Goal: Navigation & Orientation: Find specific page/section

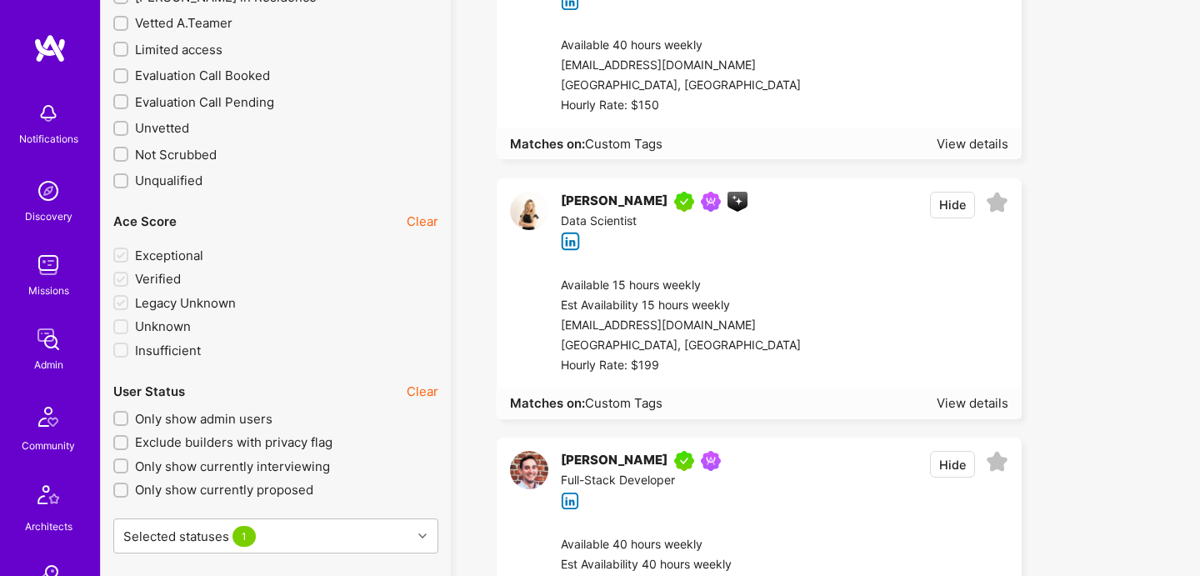
scroll to position [4130, 0]
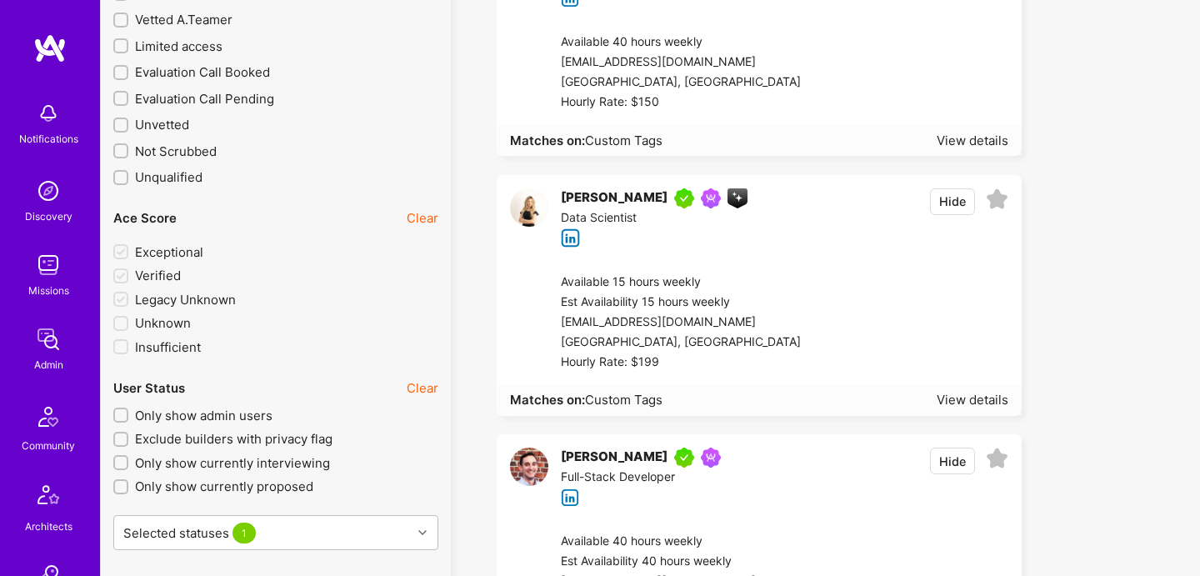
click at [534, 208] on img at bounding box center [529, 207] width 38 height 38
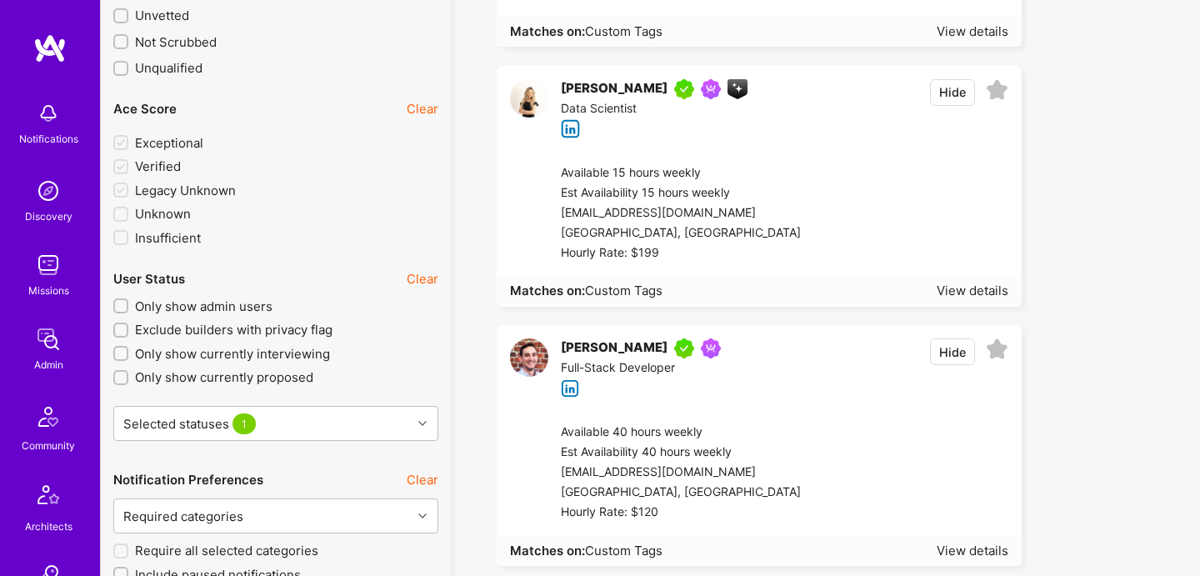
scroll to position [4242, 0]
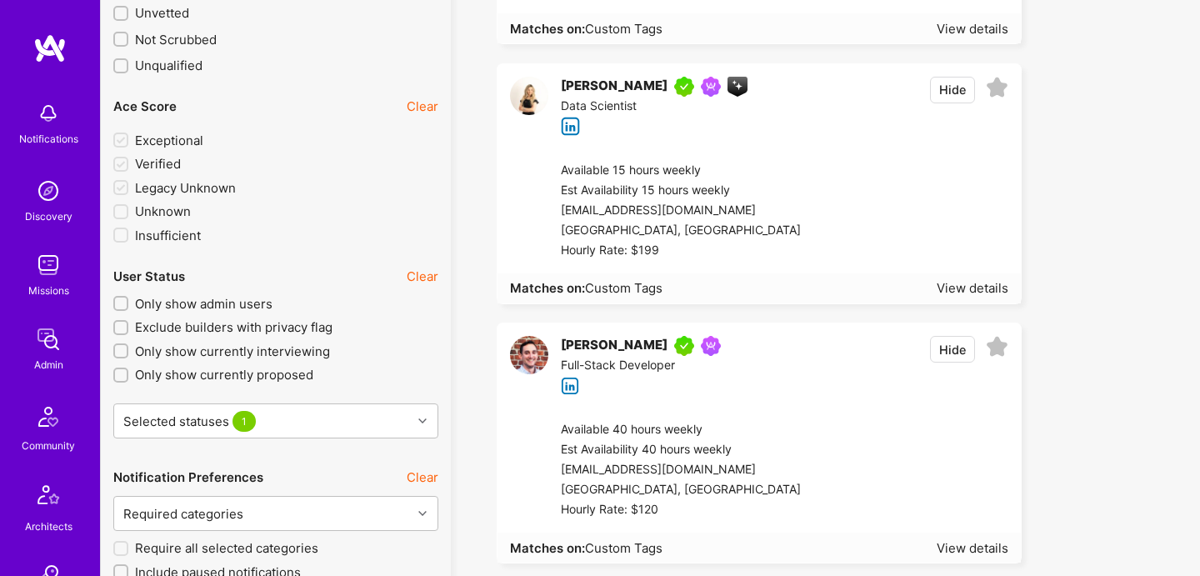
click at [524, 364] on img at bounding box center [529, 355] width 38 height 38
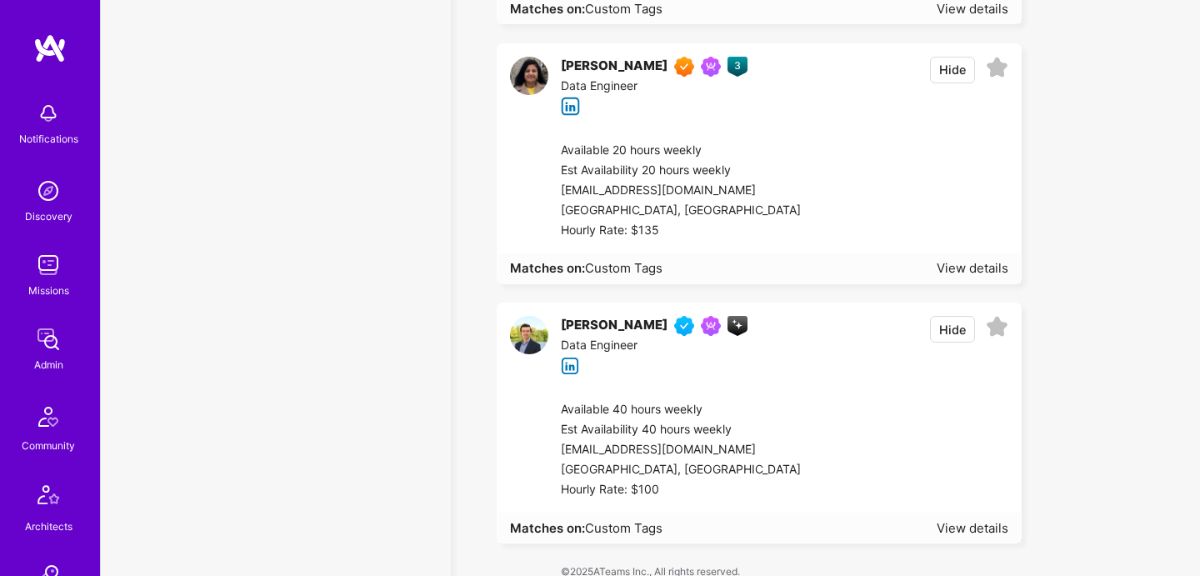
scroll to position [8680, 0]
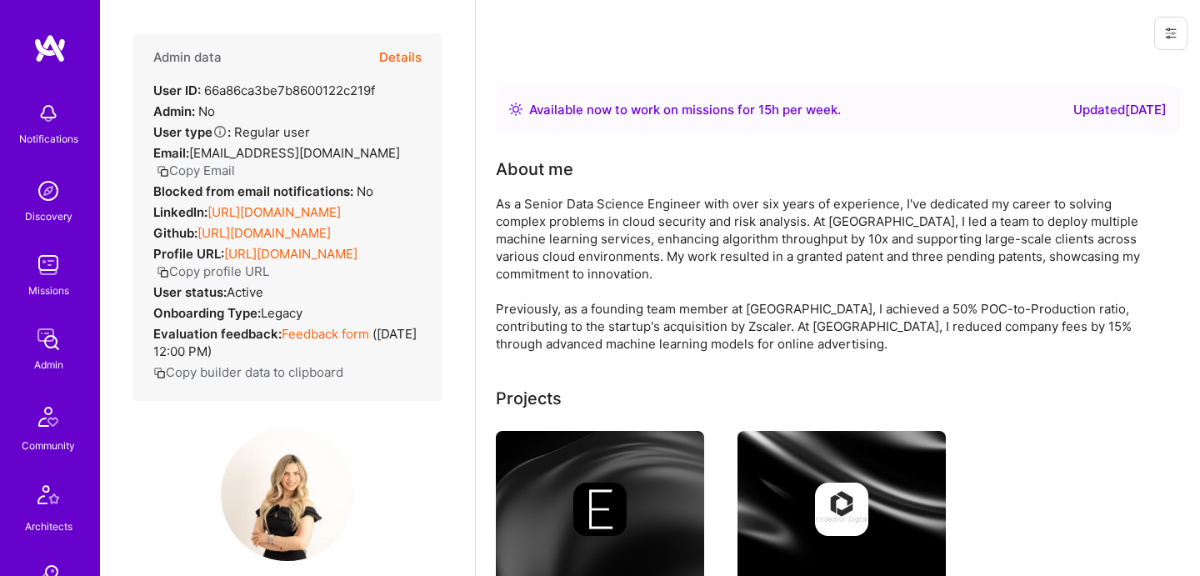
click at [271, 477] on img at bounding box center [287, 493] width 133 height 133
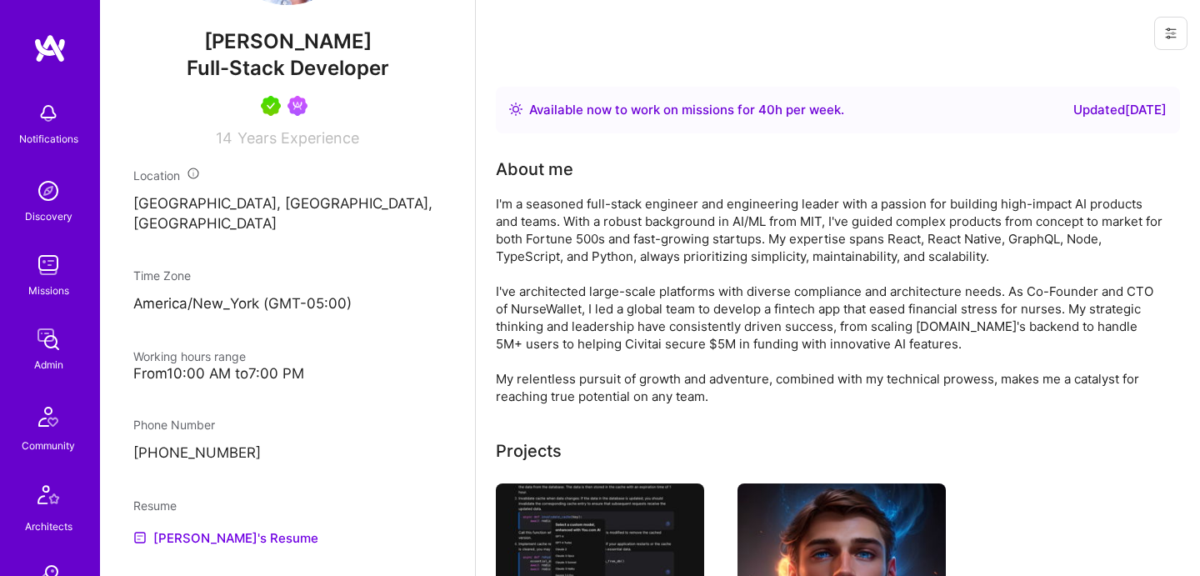
scroll to position [617, 0]
